Goal: Find specific page/section

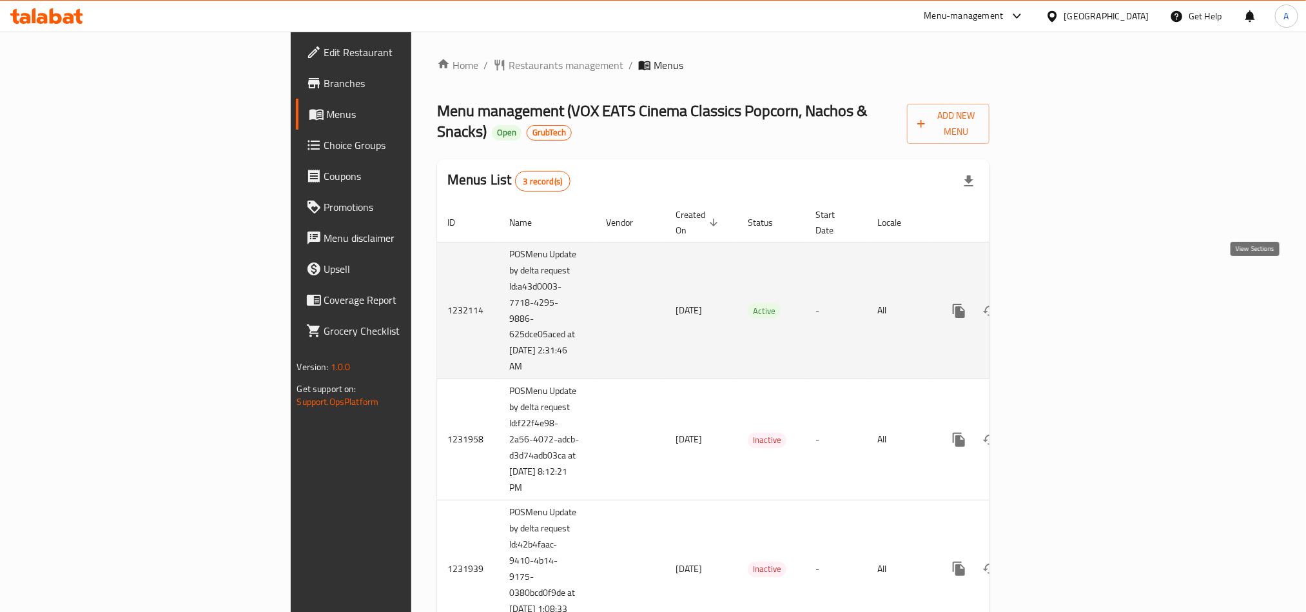
click at [1060, 303] on icon "enhanced table" at bounding box center [1051, 310] width 15 height 15
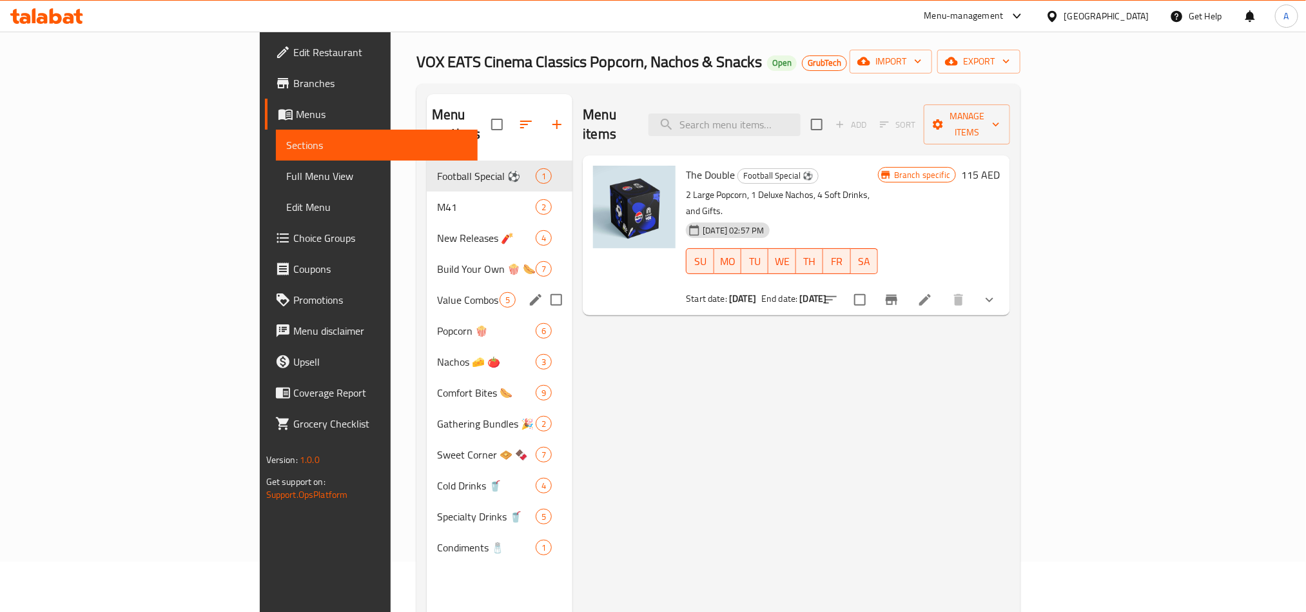
scroll to position [97, 0]
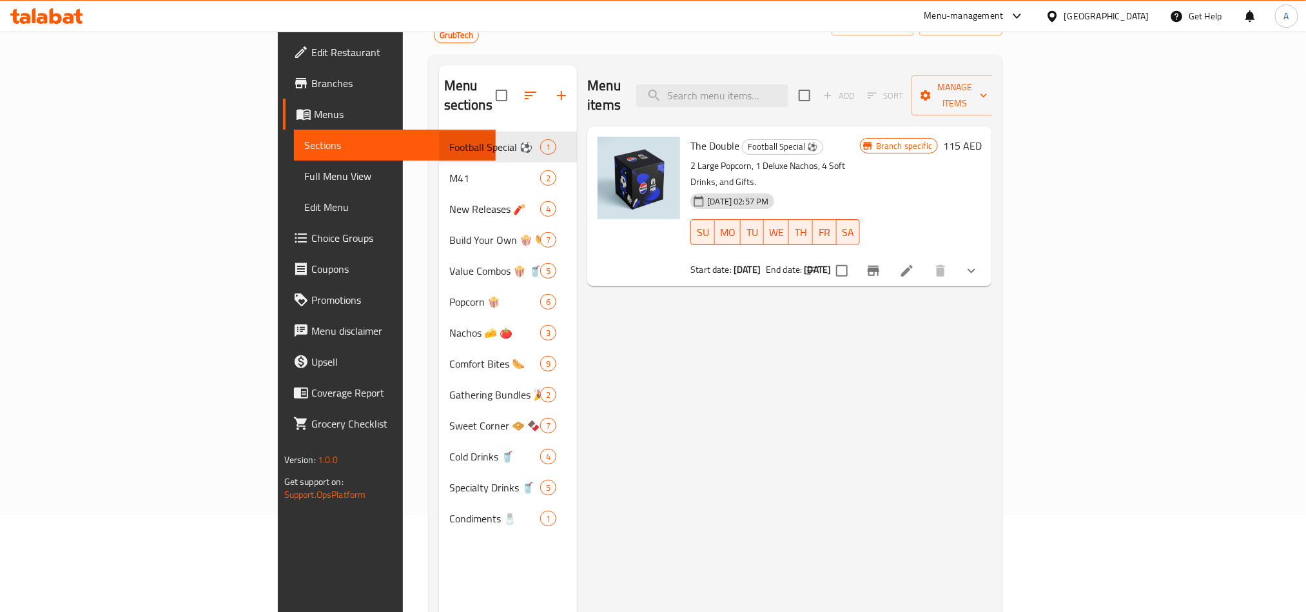
click at [1064, 12] on div at bounding box center [1055, 16] width 19 height 14
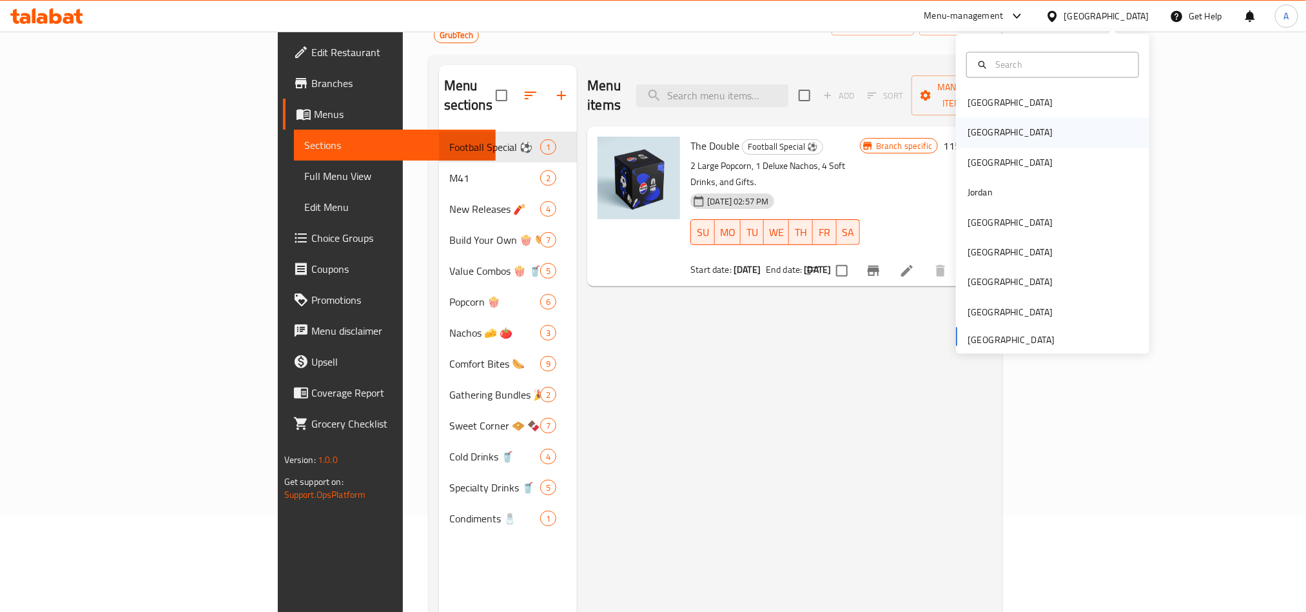
click at [971, 134] on div "[GEOGRAPHIC_DATA]" at bounding box center [1010, 133] width 85 height 14
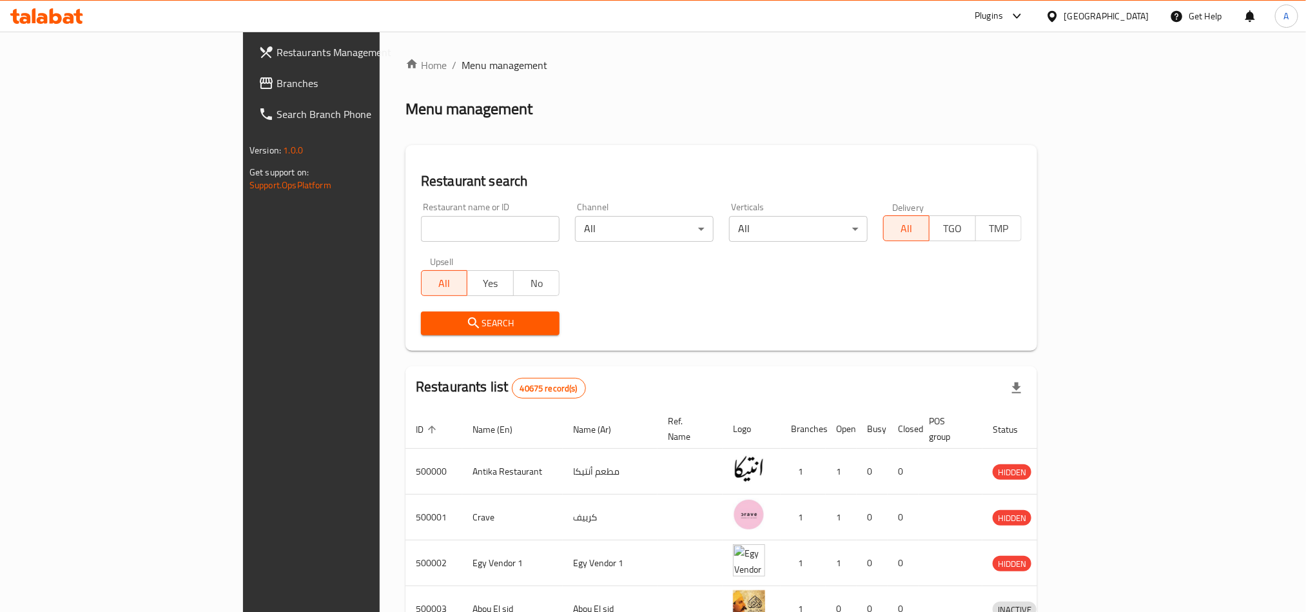
click at [277, 84] on span "Branches" at bounding box center [364, 82] width 174 height 15
